Goal: Download file/media

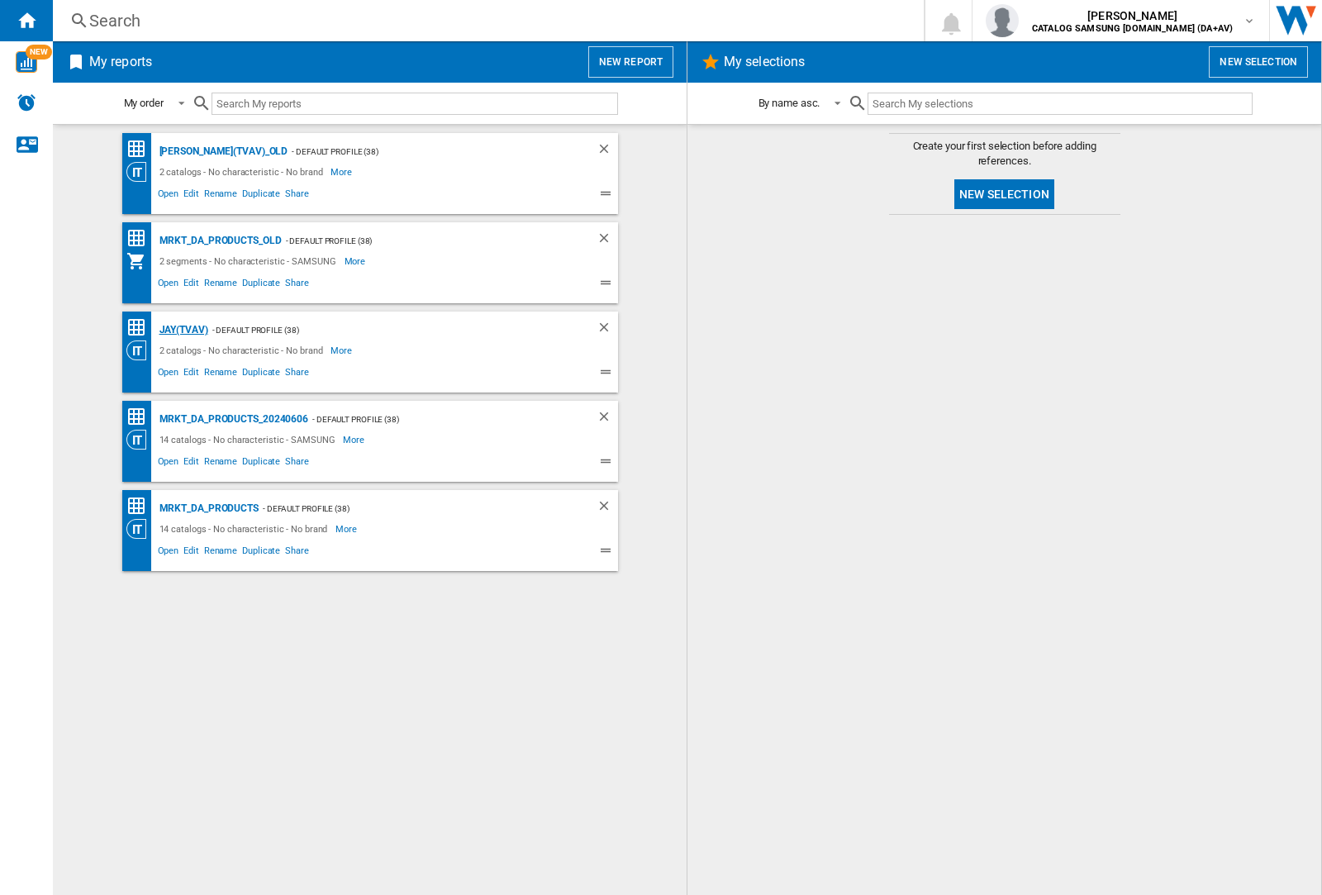
click at [183, 330] on div "JAY(TVAV)" at bounding box center [181, 330] width 53 height 21
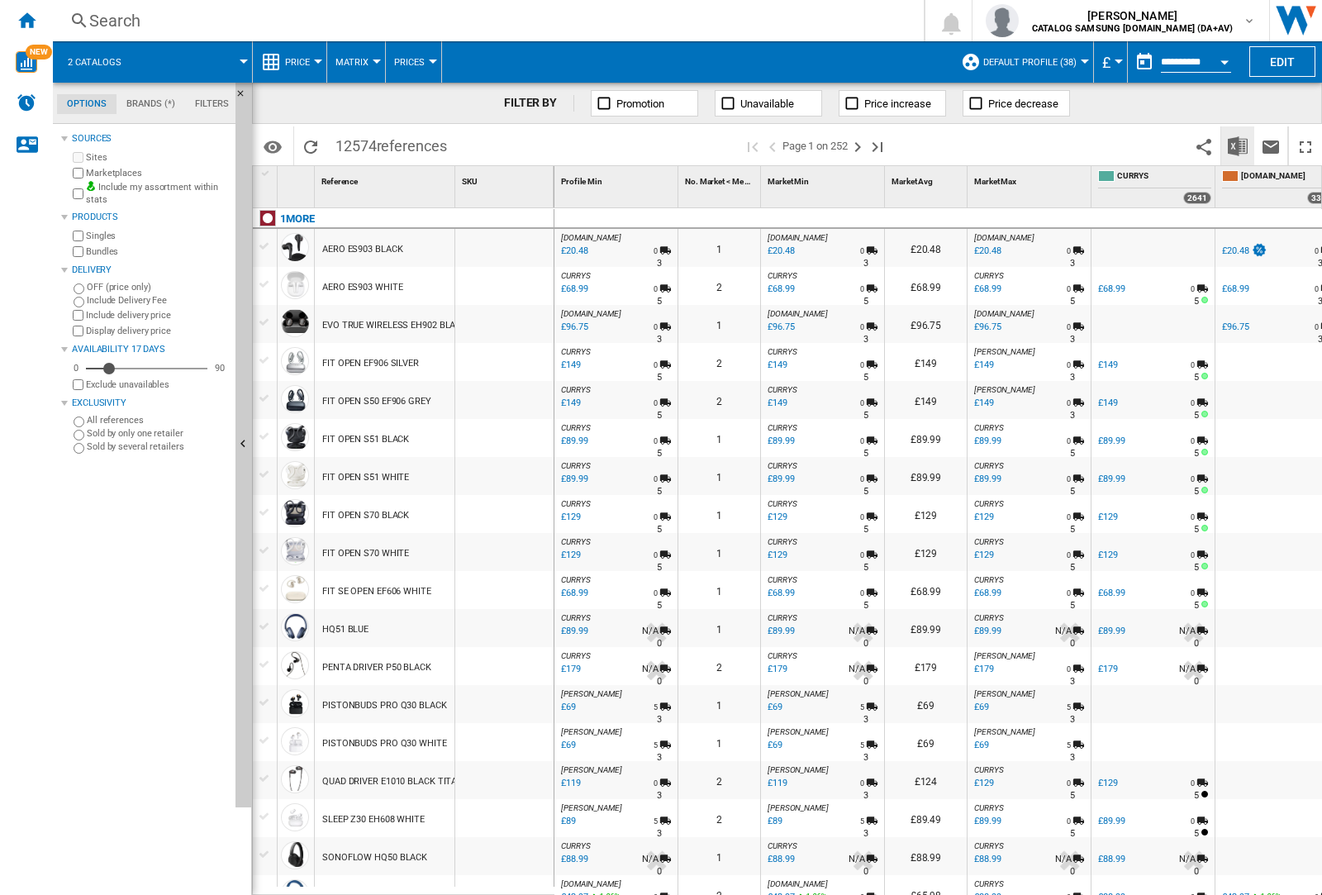
click at [1238, 145] on img "Download in Excel" at bounding box center [1238, 146] width 20 height 20
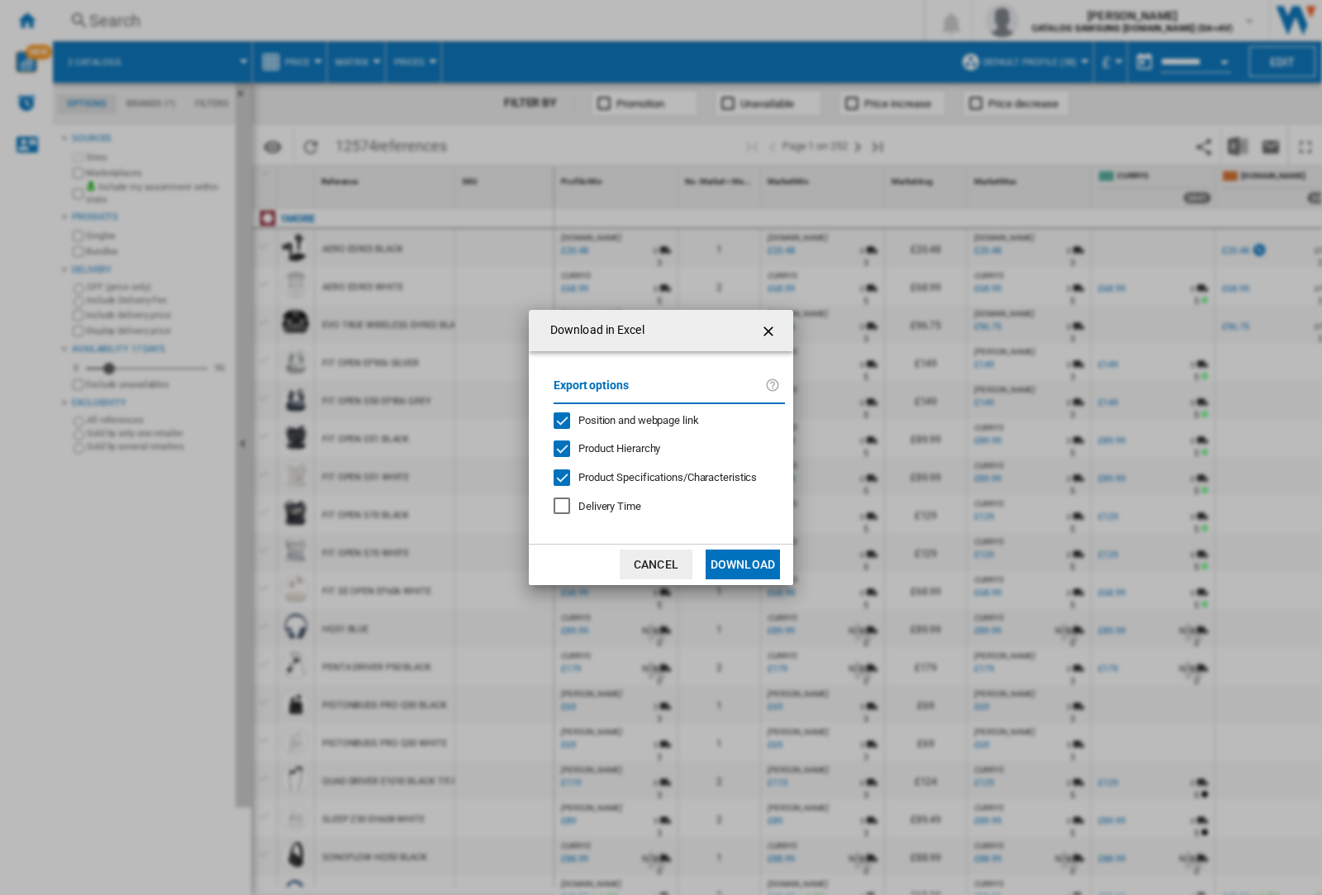
click at [663, 420] on span "Position and webpage link" at bounding box center [638, 420] width 121 height 12
click at [743, 564] on button "Download" at bounding box center [743, 564] width 74 height 30
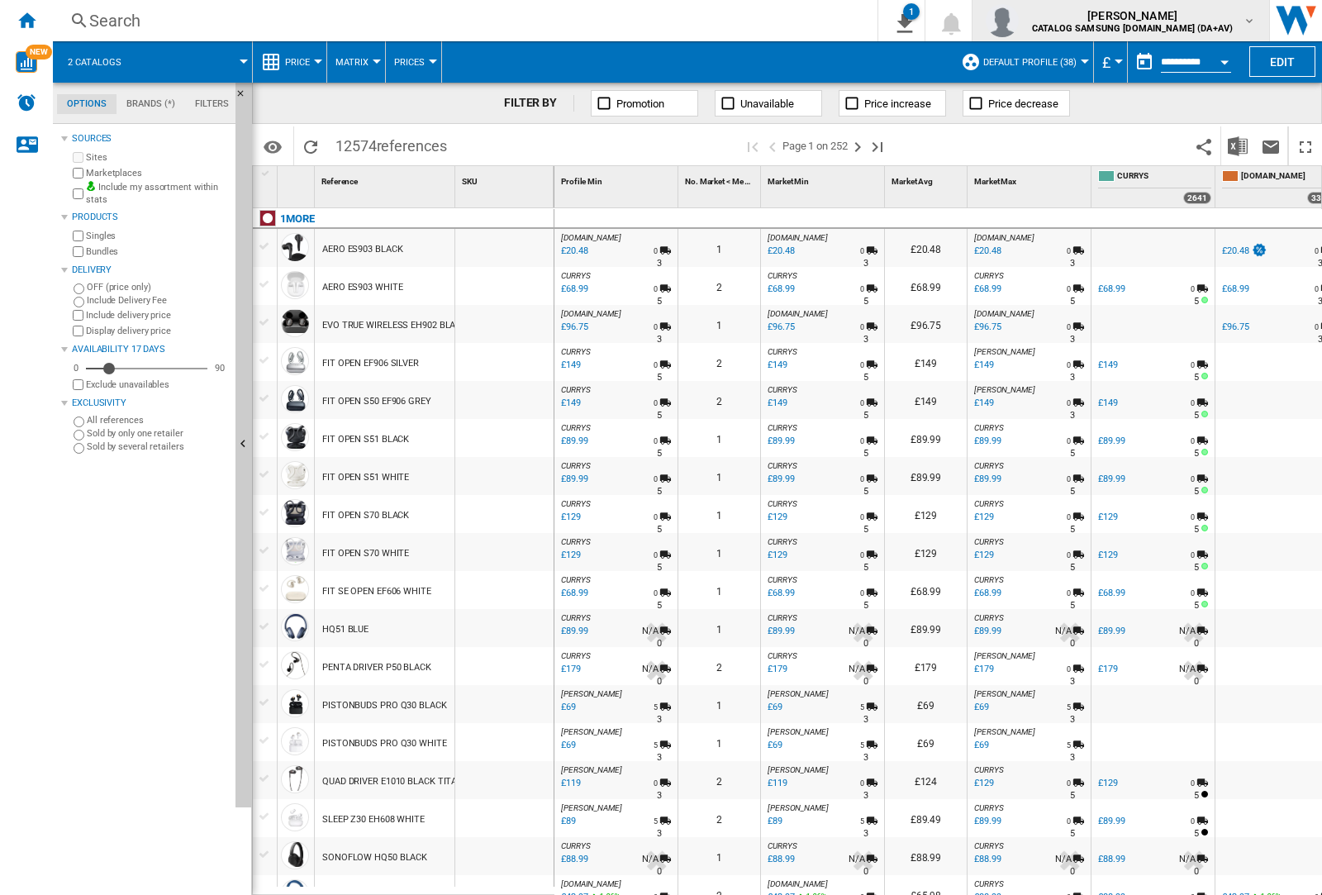
click at [1019, 21] on img "button" at bounding box center [1002, 20] width 33 height 33
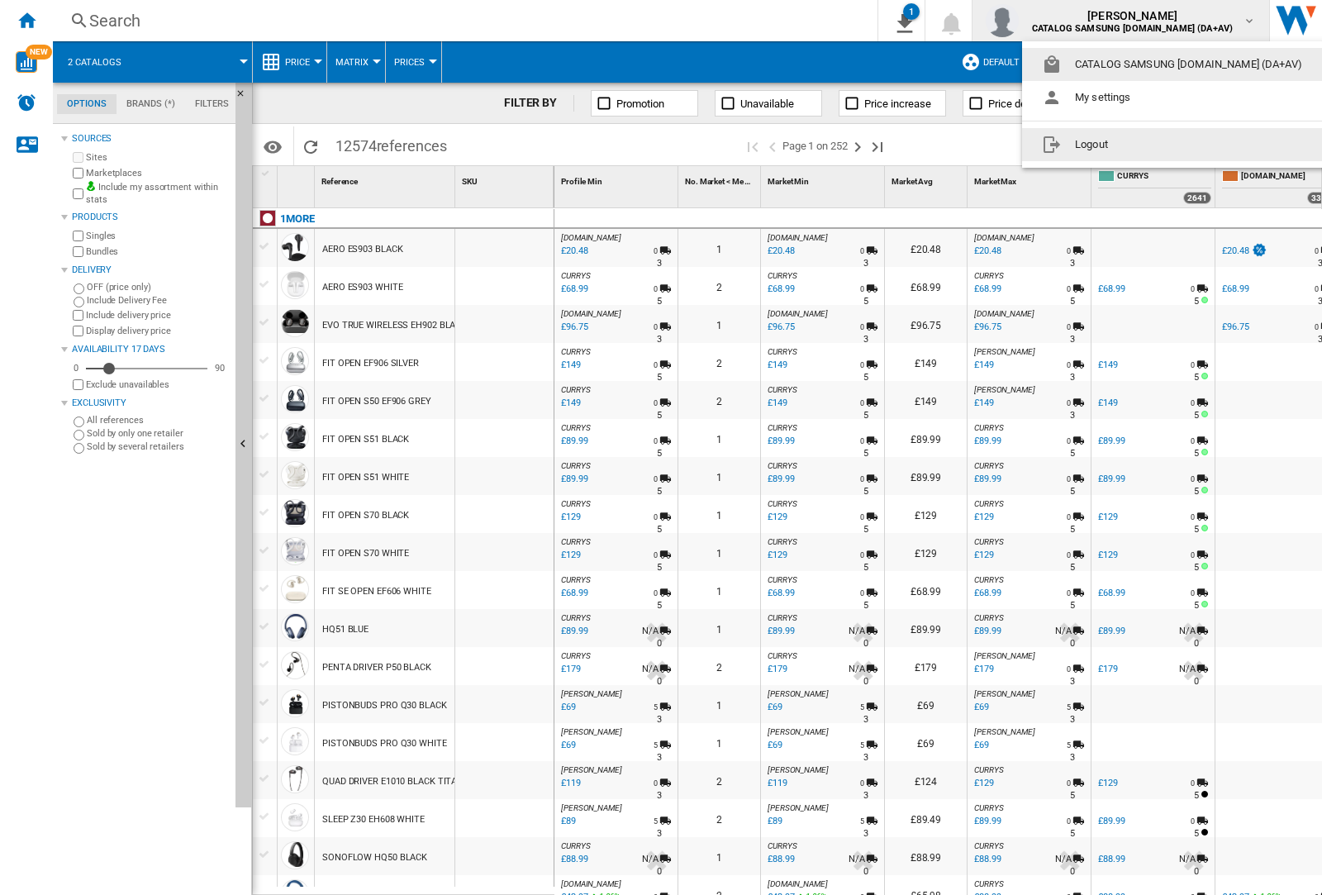
click at [1149, 145] on button "Logout" at bounding box center [1175, 144] width 307 height 33
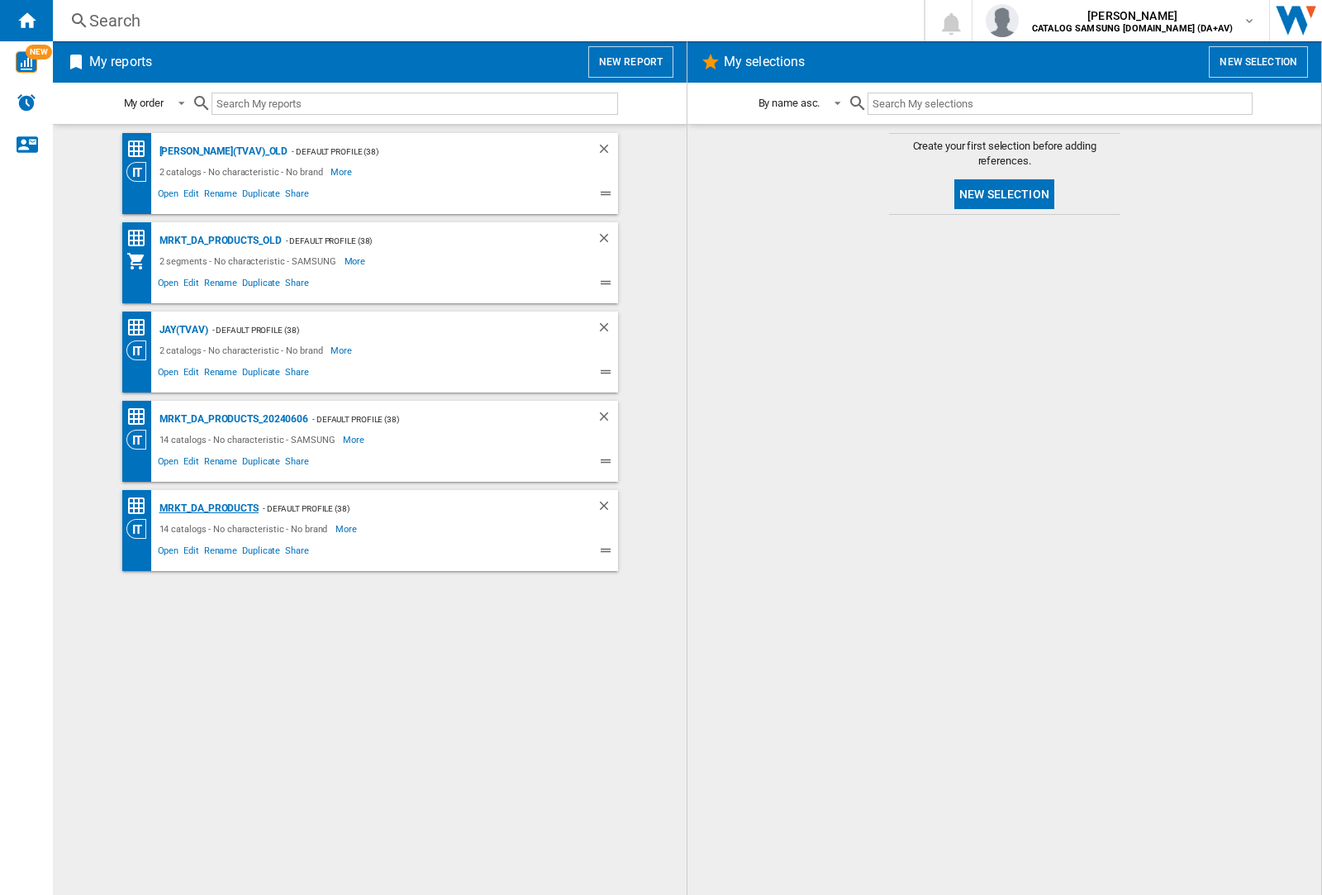
click at [208, 508] on div "MRKT_DA_PRODUCTS" at bounding box center [206, 508] width 103 height 21
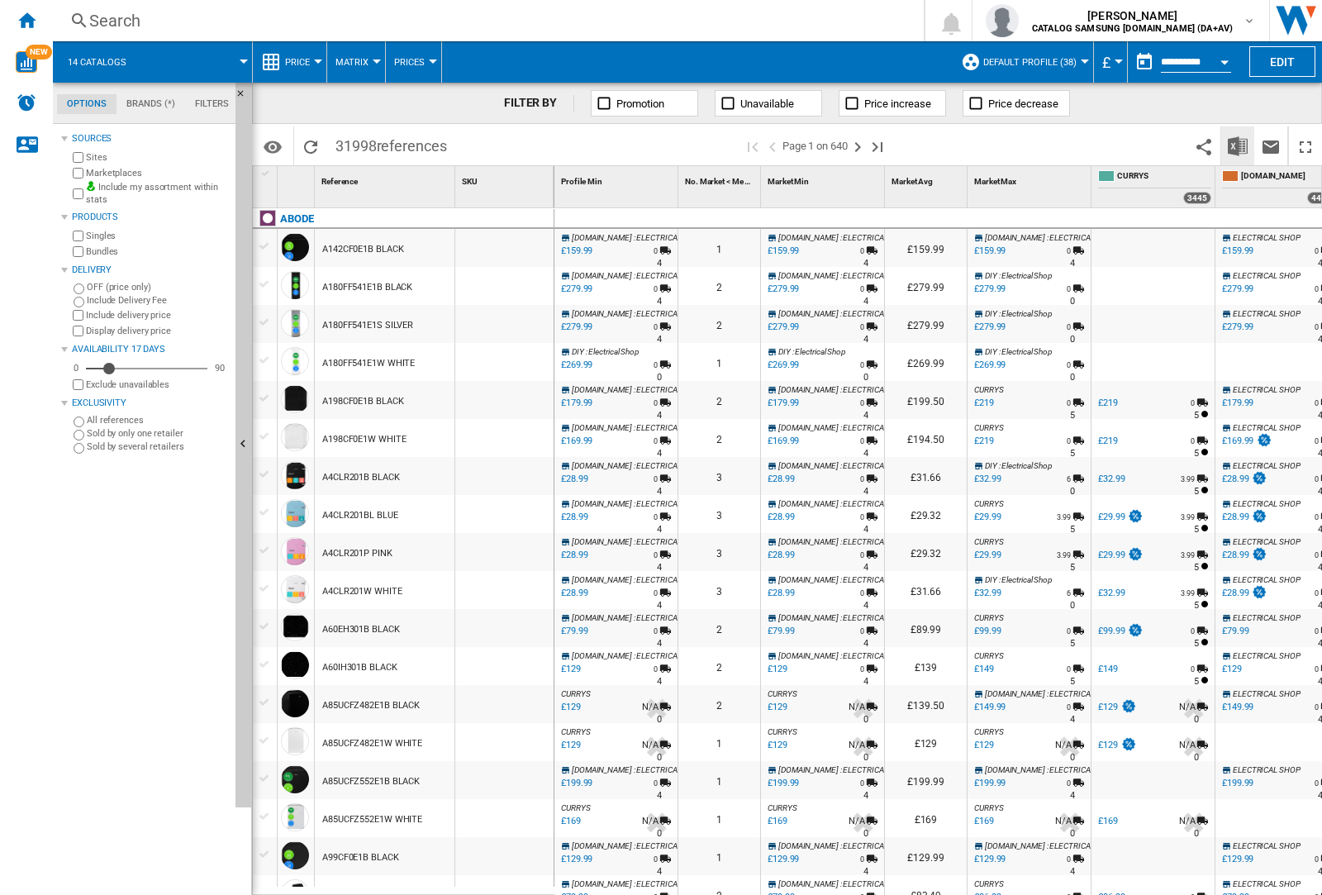
click at [1237, 145] on img "Download in Excel" at bounding box center [1238, 146] width 20 height 20
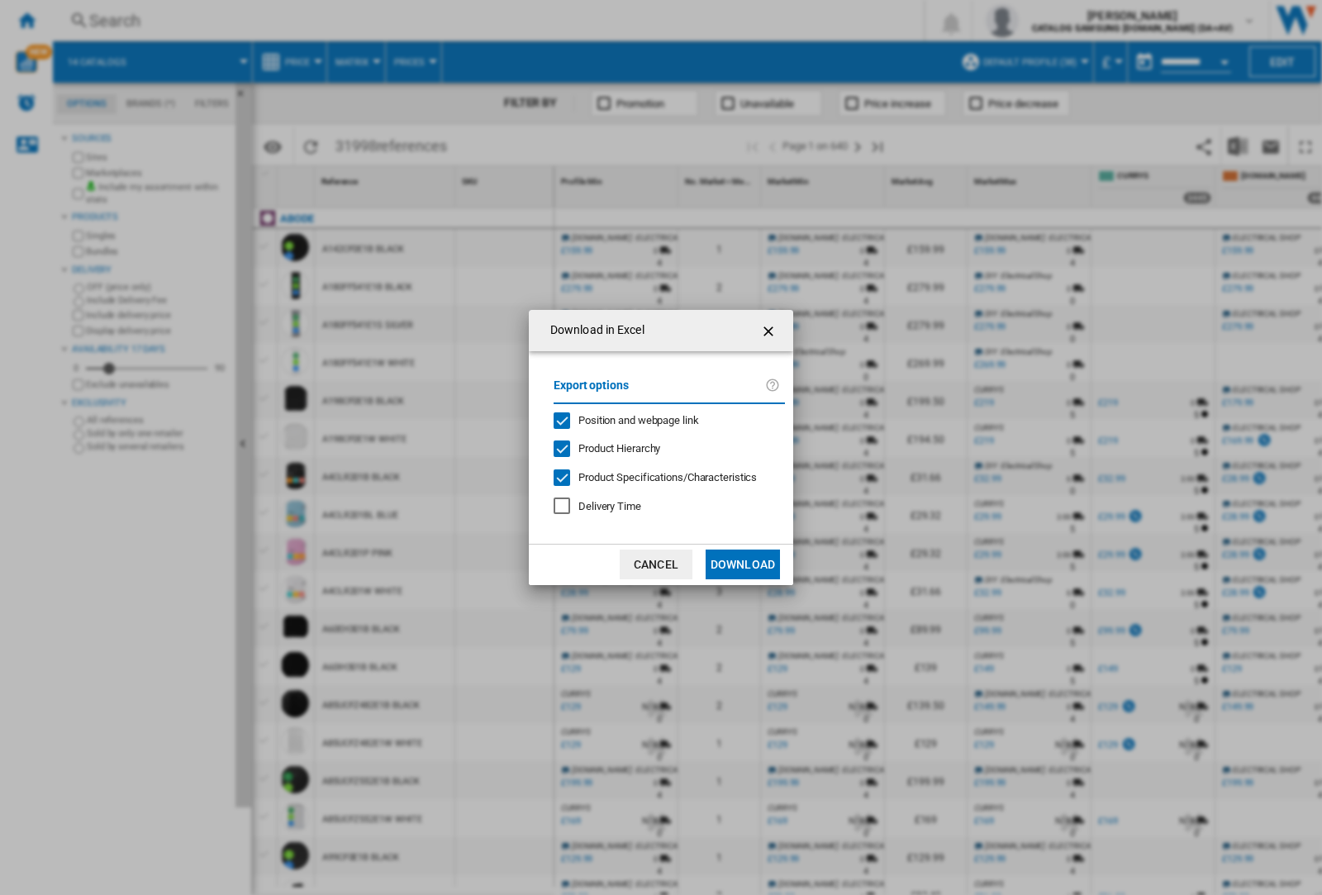
click at [628, 420] on span "Position and webpage link" at bounding box center [638, 420] width 121 height 12
click at [743, 564] on button "Download" at bounding box center [743, 564] width 74 height 30
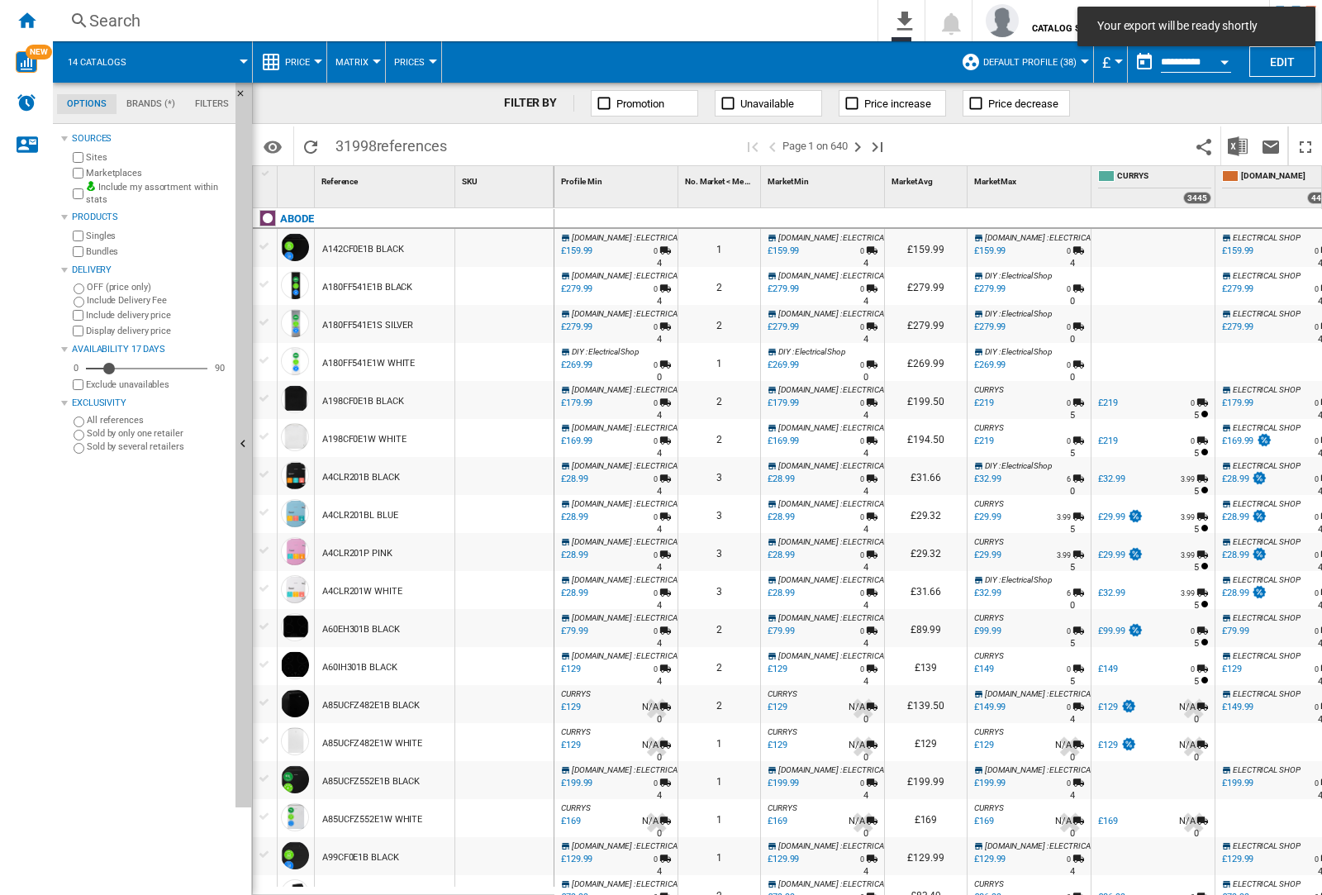
click at [515, 283] on div at bounding box center [504, 286] width 98 height 38
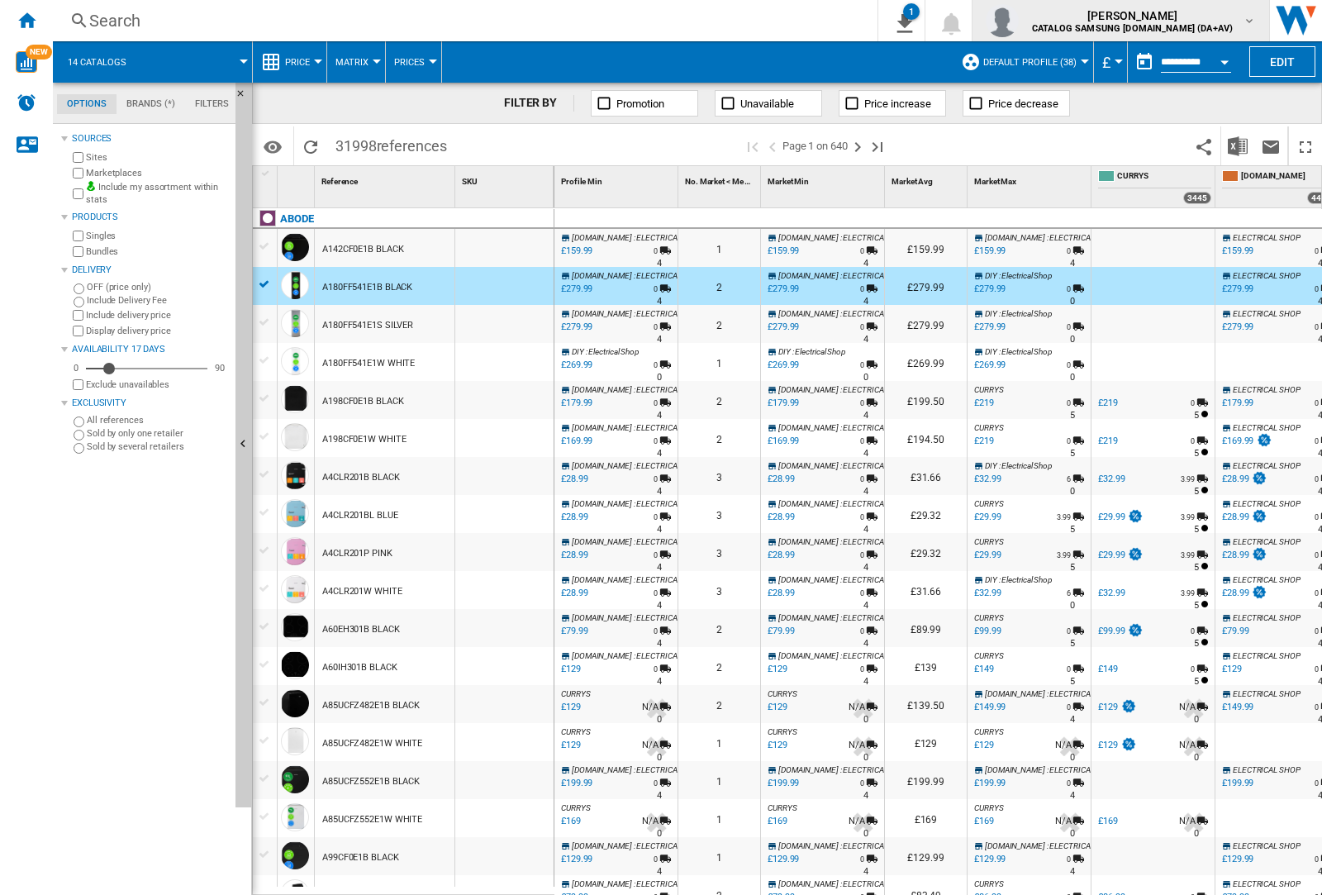
click at [1019, 21] on img "button" at bounding box center [1002, 20] width 33 height 33
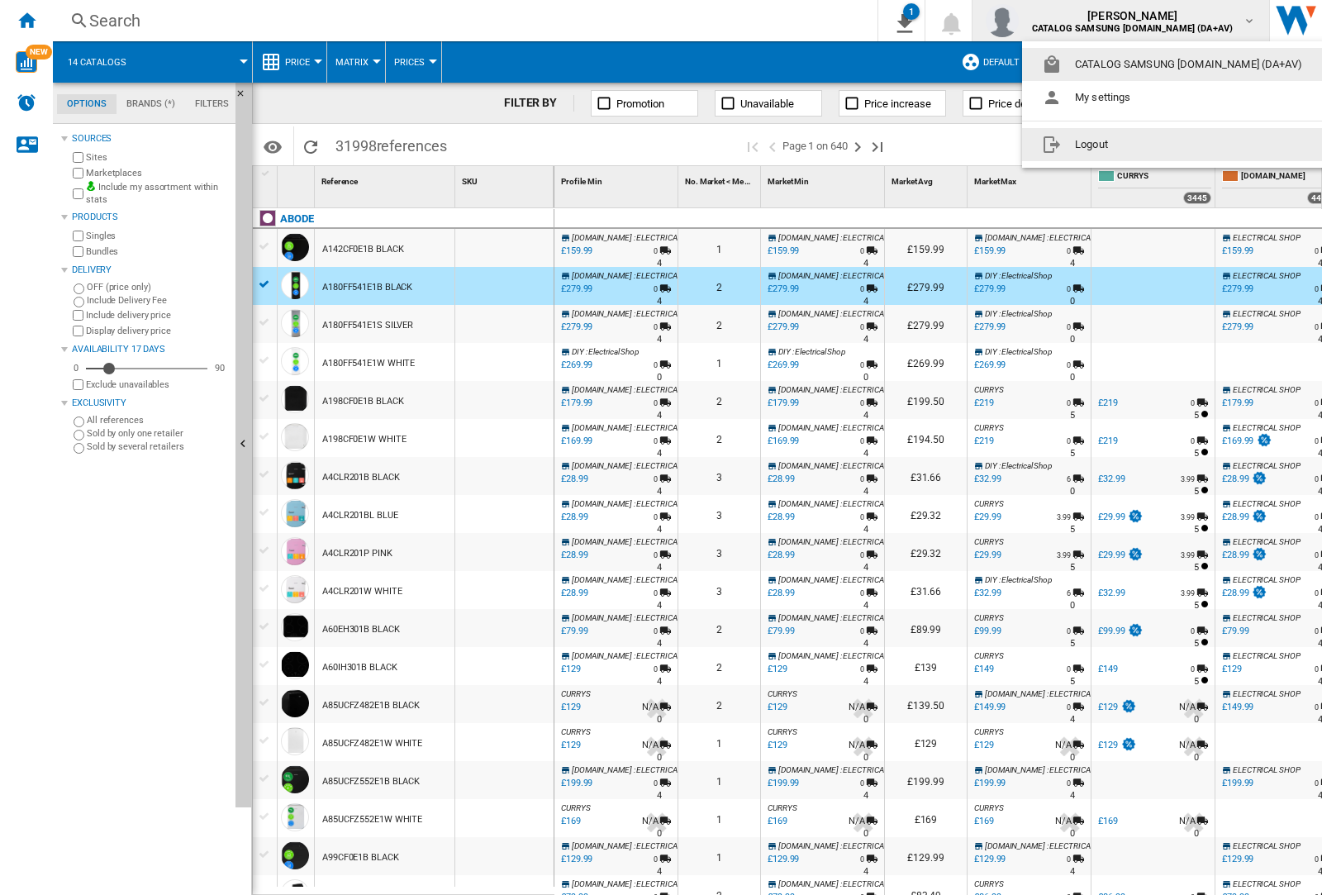
click at [1149, 145] on button "Logout" at bounding box center [1175, 144] width 307 height 33
